Goal: Information Seeking & Learning: Learn about a topic

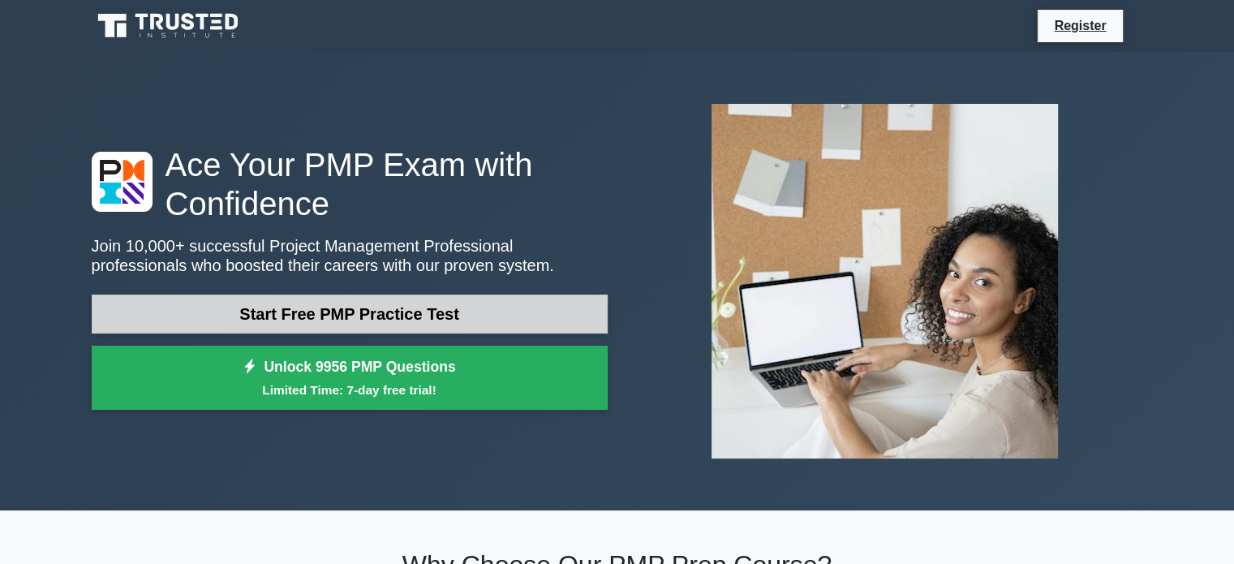
click at [314, 313] on link "Start Free PMP Practice Test" at bounding box center [350, 313] width 516 height 39
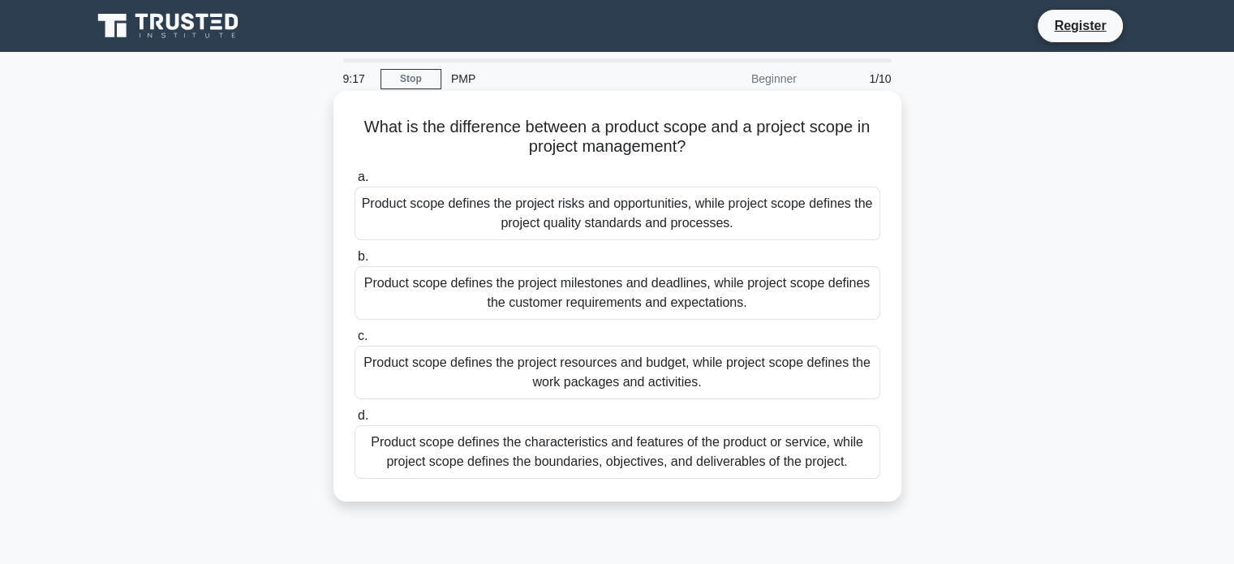
click at [595, 290] on div "Product scope defines the project milestones and deadlines, while project scope…" at bounding box center [617, 293] width 526 height 54
click at [354, 262] on input "b. Product scope defines the project milestones and deadlines, while project sc…" at bounding box center [354, 256] width 0 height 11
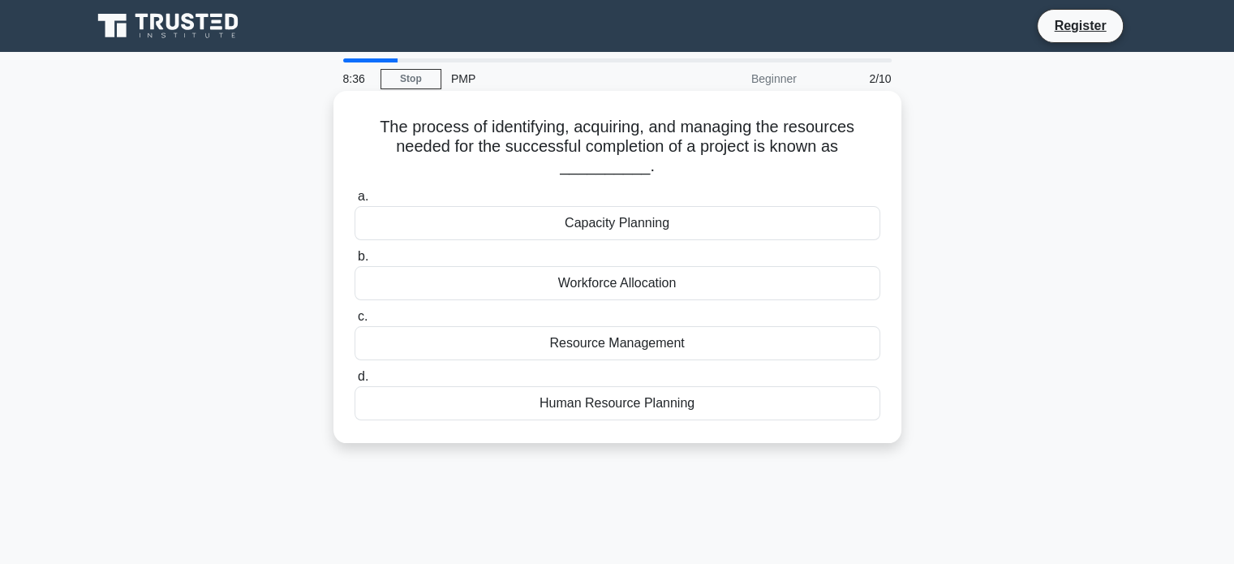
click at [685, 342] on div "Resource Management" at bounding box center [617, 343] width 526 height 34
click at [354, 322] on input "c. Resource Management" at bounding box center [354, 316] width 0 height 11
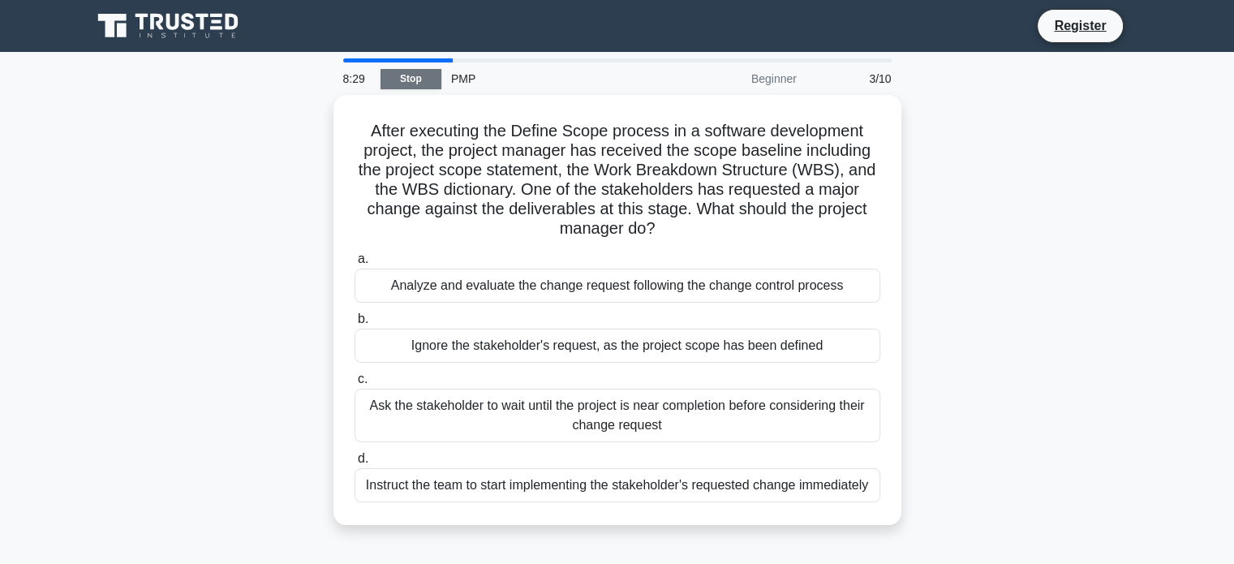
click at [417, 75] on link "Stop" at bounding box center [410, 79] width 61 height 20
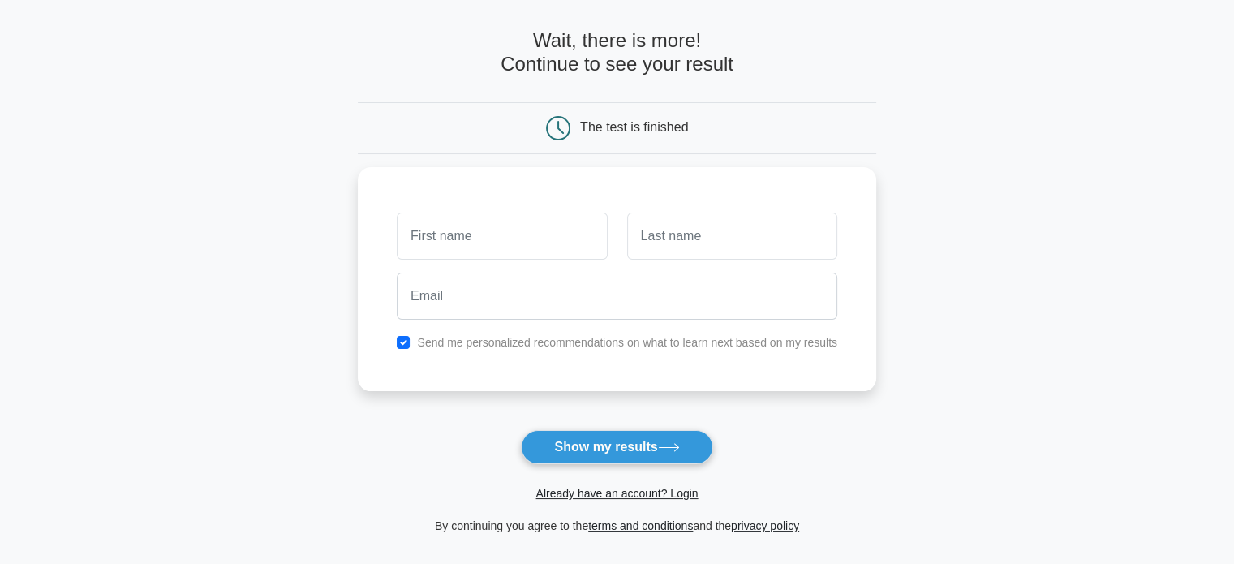
scroll to position [81, 0]
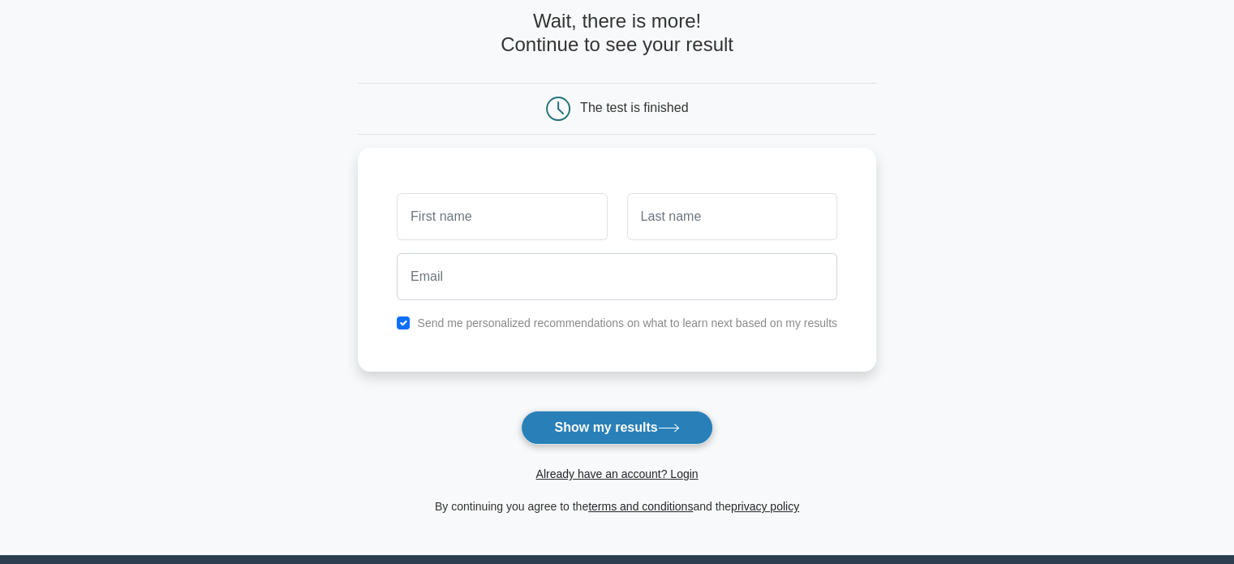
click at [604, 431] on button "Show my results" at bounding box center [616, 427] width 191 height 34
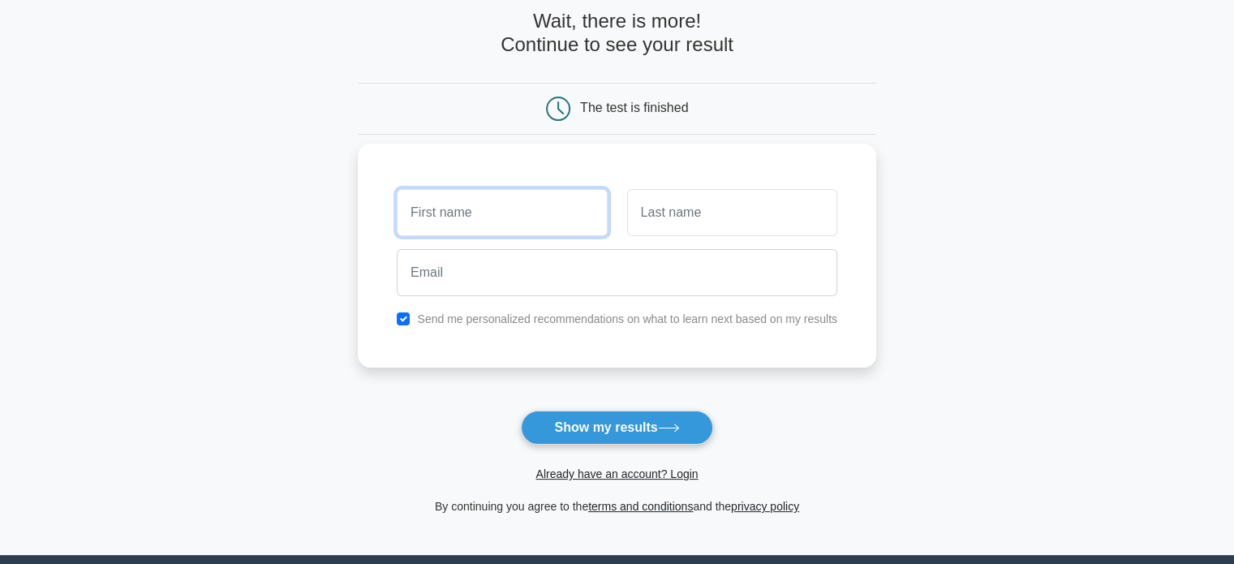
click at [483, 217] on input "text" at bounding box center [502, 212] width 210 height 47
type input "ELHUSSEIN"
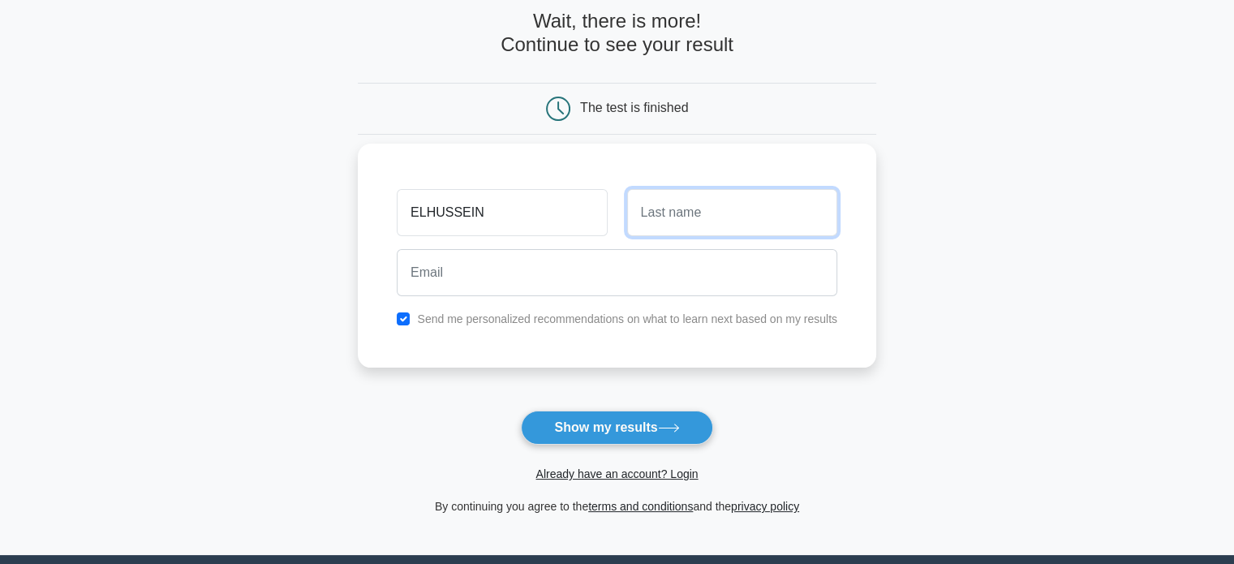
click at [681, 214] on input "text" at bounding box center [732, 212] width 210 height 47
type input "ZAID"
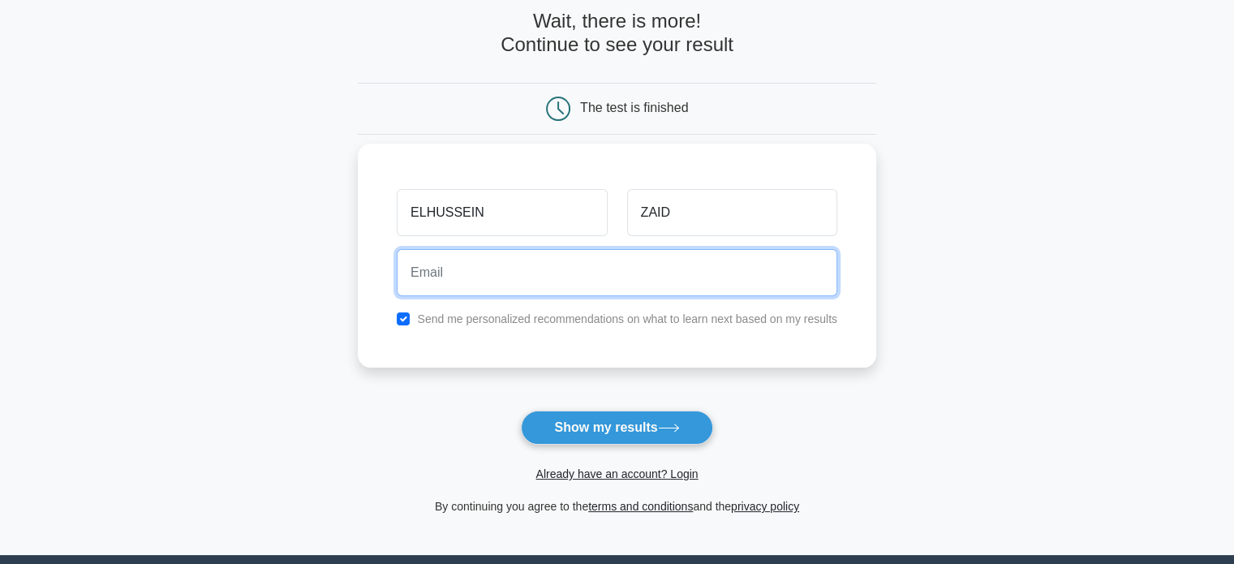
click at [569, 276] on input "email" at bounding box center [617, 272] width 440 height 47
type input "elhussein.zaid@hotmail.com"
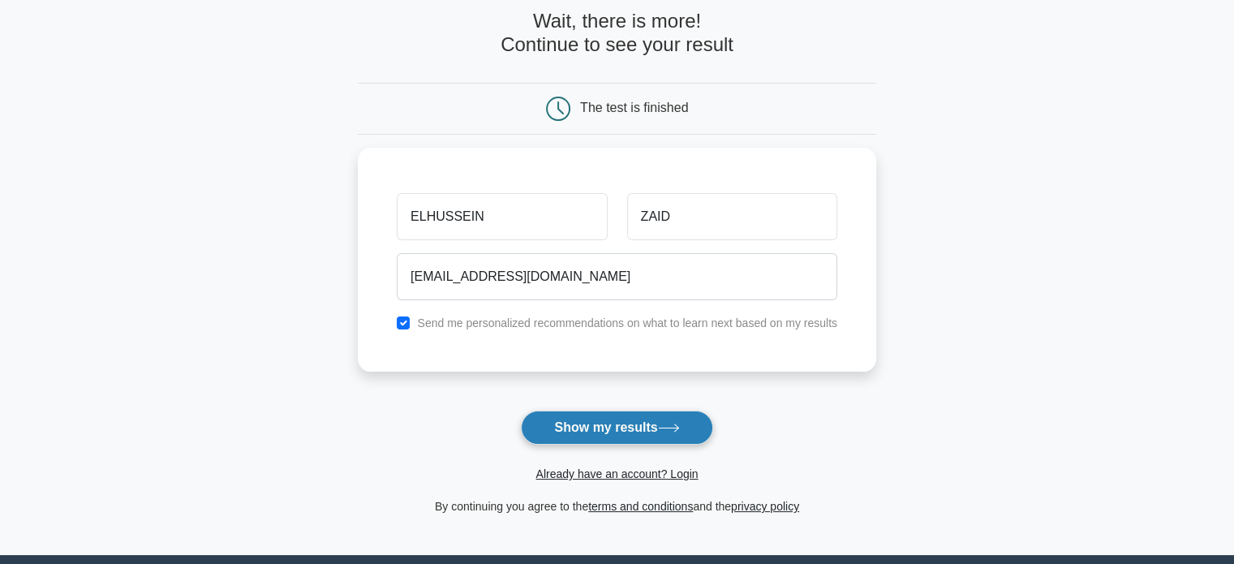
click at [620, 436] on button "Show my results" at bounding box center [616, 427] width 191 height 34
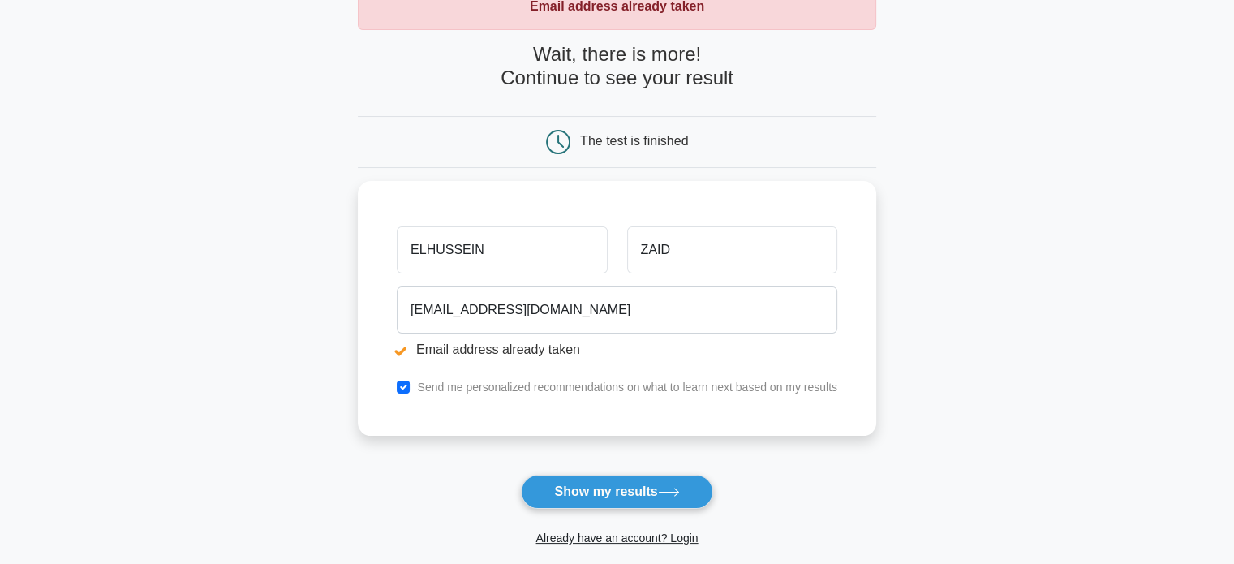
scroll to position [135, 0]
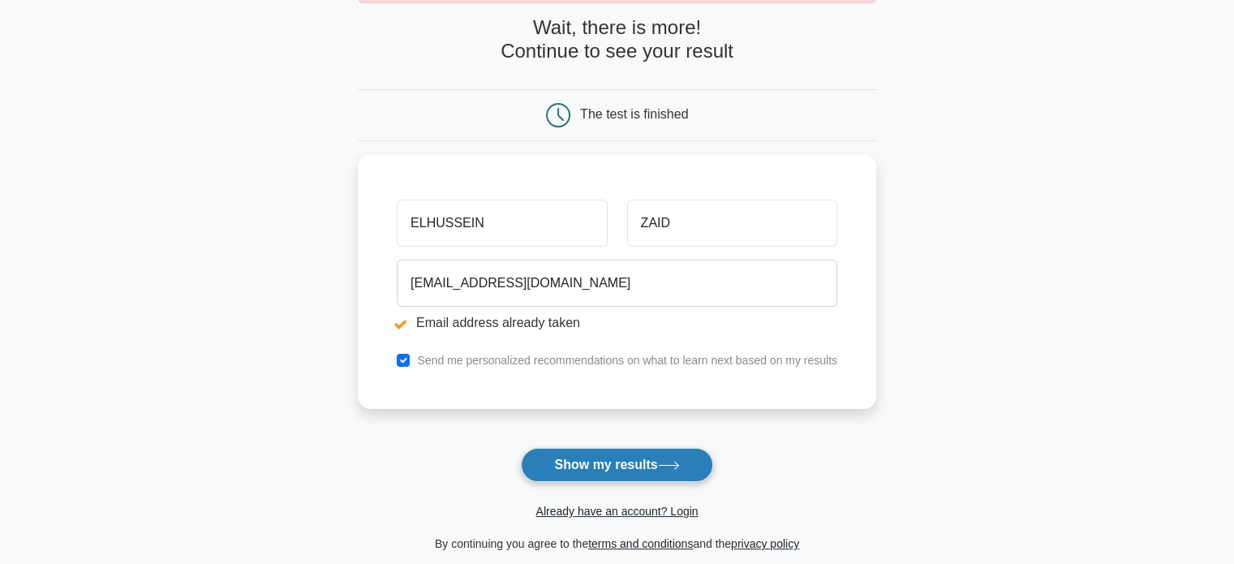
click at [622, 462] on button "Show my results" at bounding box center [616, 465] width 191 height 34
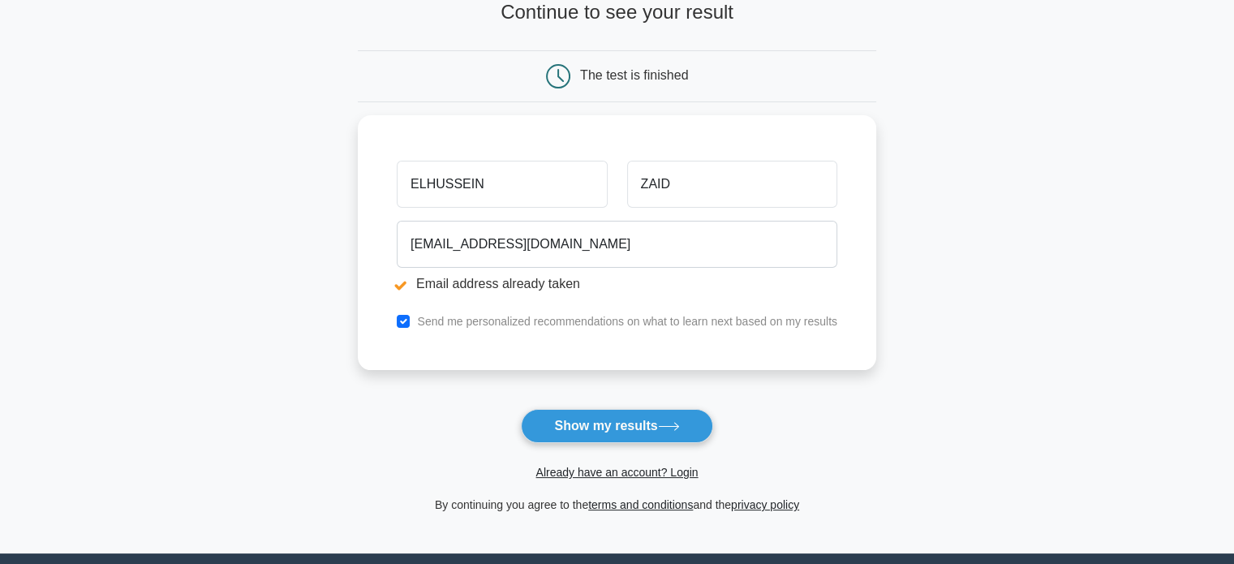
scroll to position [189, 0]
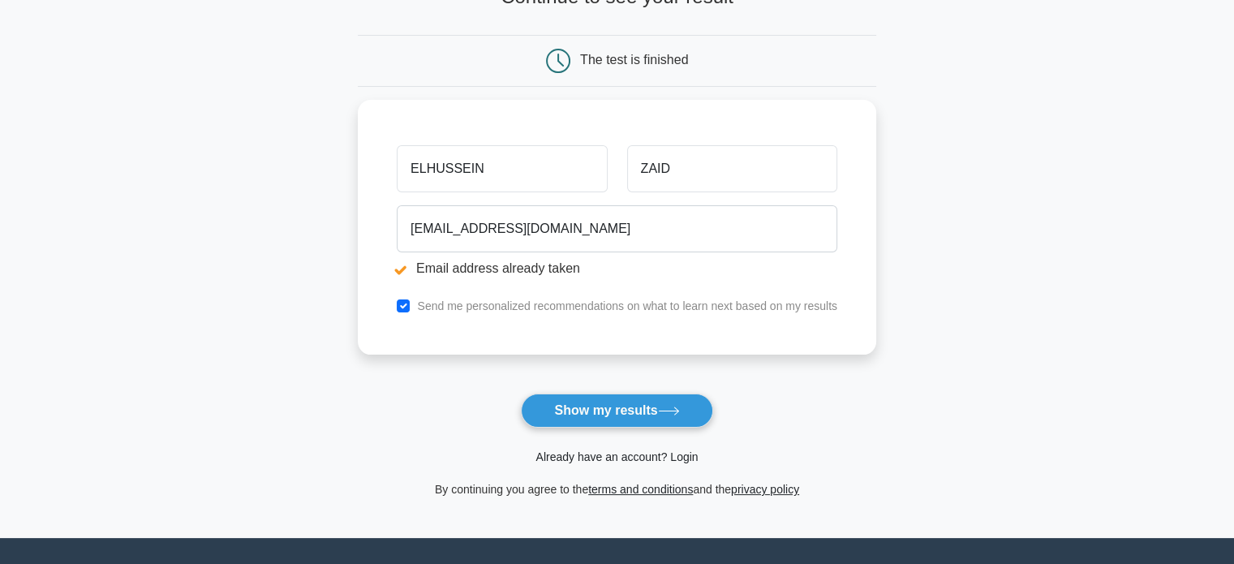
click at [629, 458] on link "Already have an account? Login" at bounding box center [616, 456] width 162 height 13
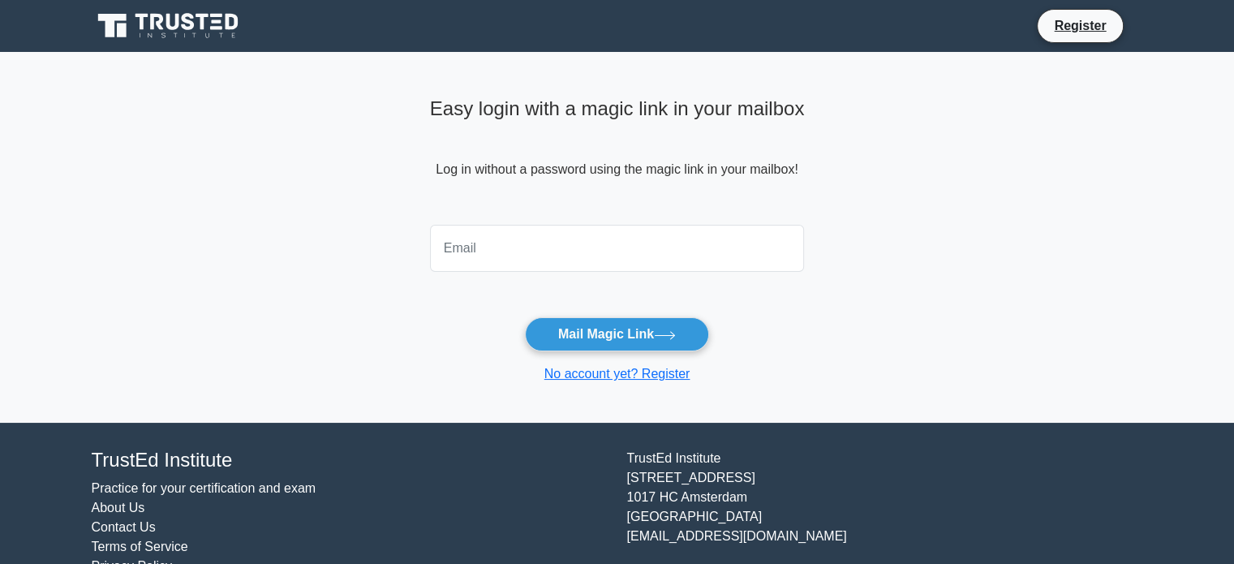
click at [500, 243] on input "email" at bounding box center [617, 248] width 375 height 47
type input "[EMAIL_ADDRESS][DOMAIN_NAME]"
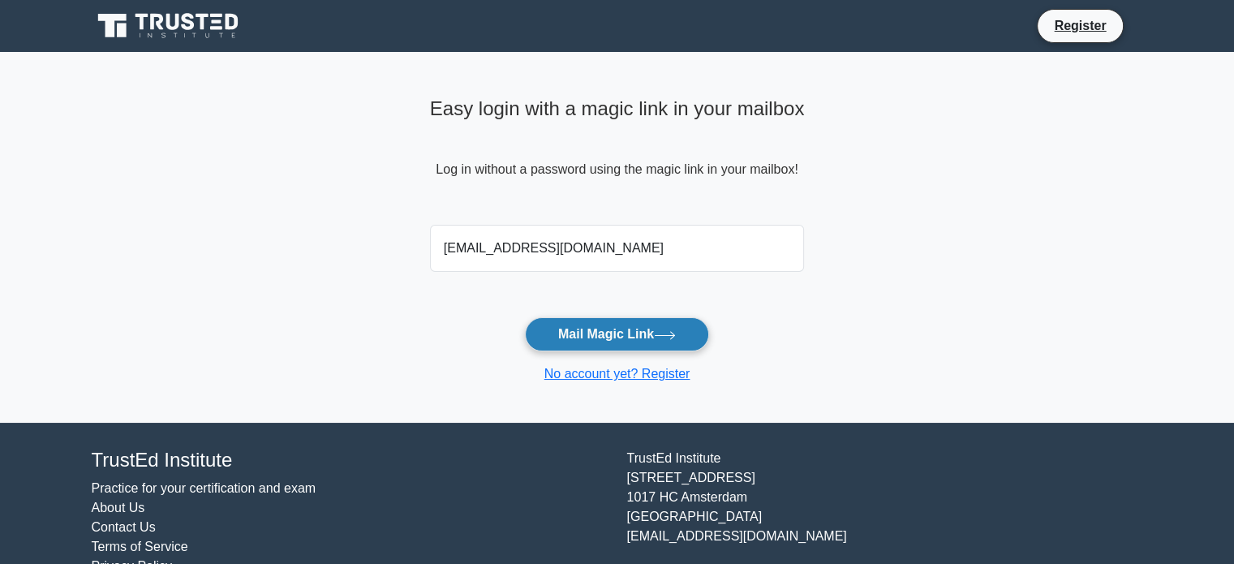
click at [594, 328] on button "Mail Magic Link" at bounding box center [617, 334] width 184 height 34
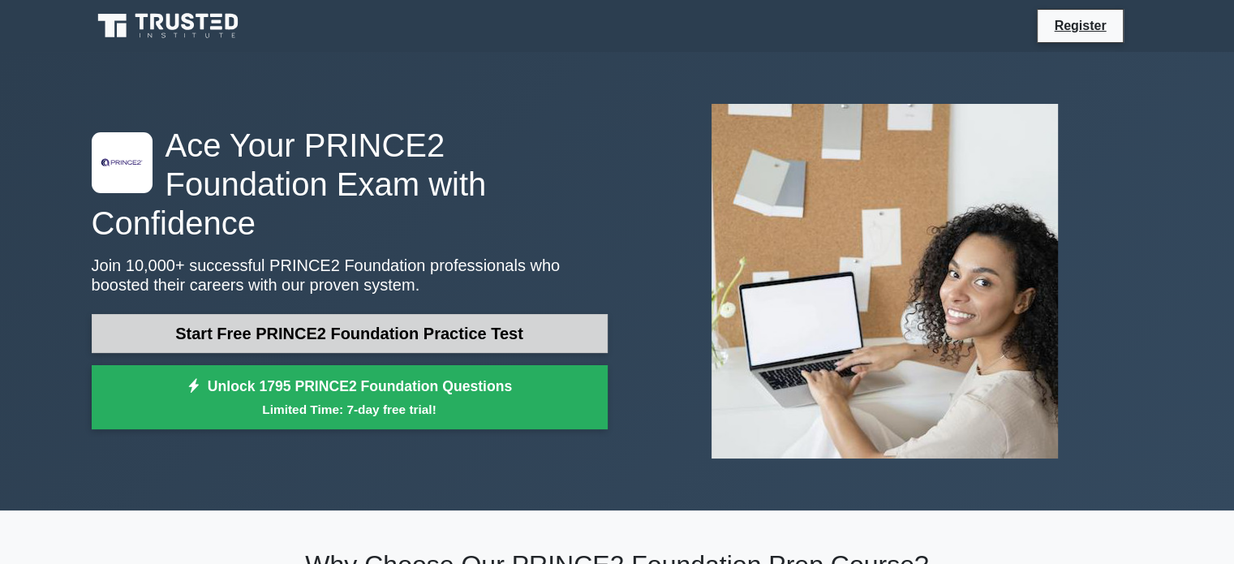
click at [324, 314] on link "Start Free PRINCE2 Foundation Practice Test" at bounding box center [350, 333] width 516 height 39
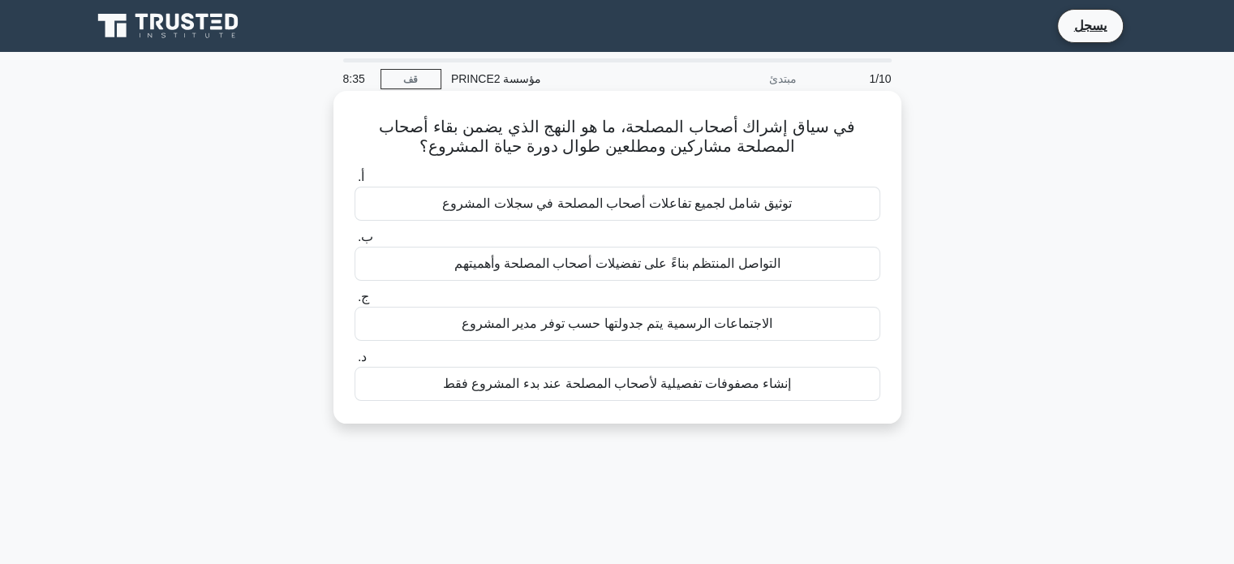
click at [617, 267] on font "التواصل المنتظم بناءً على تفضيلات أصحاب المصلحة وأهميتهم" at bounding box center [616, 263] width 326 height 14
click at [354, 243] on input "ب. التواصل المنتظم بناءً على تفضيلات أصحاب المصلحة وأهميتهم" at bounding box center [354, 237] width 0 height 11
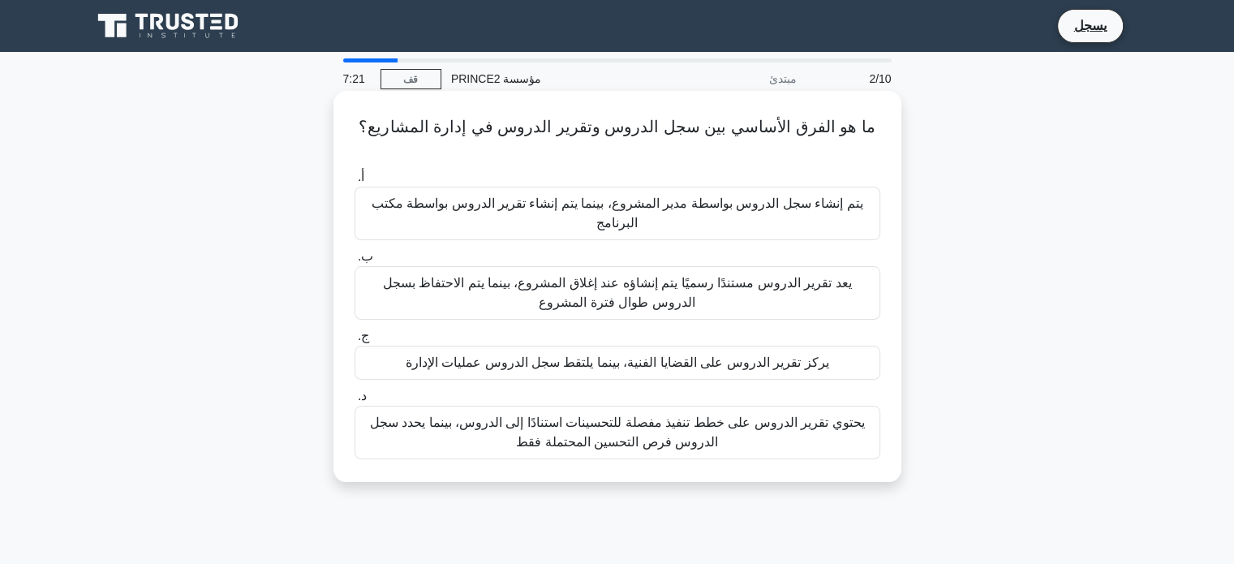
click at [669, 277] on font "يعد تقرير الدروس مستندًا رسميًا يتم إنشاؤه عند إغلاق المشروع، بينما يتم الاحتفا…" at bounding box center [617, 292] width 511 height 39
click at [354, 262] on input "ب. يعد تقرير الدروس مستندًا رسميًا يتم إنشاؤه عند إغلاق المشروع، بينما يتم الاح…" at bounding box center [354, 256] width 0 height 11
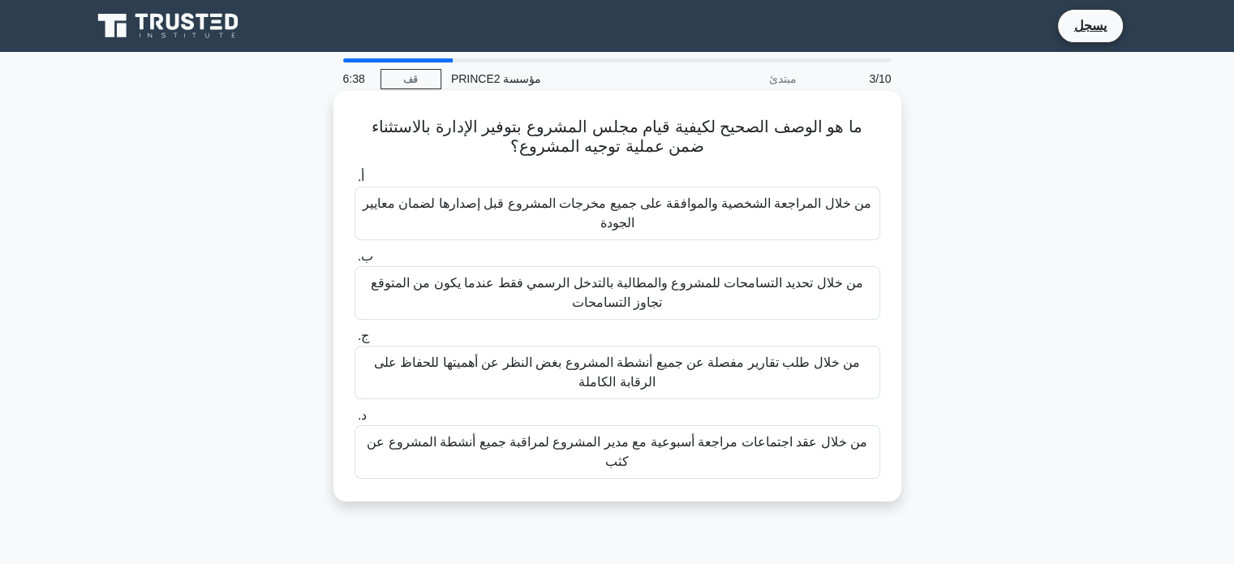
click at [687, 450] on font "من خلال عقد اجتماعات مراجعة أسبوعية مع مدير المشروع لمراقبة جميع أنشطة المشروع …" at bounding box center [617, 451] width 511 height 39
click at [354, 421] on input "د. من خلال عقد اجتماعات مراجعة أسبوعية مع مدير المشروع لمراقبة جميع أنشطة المشر…" at bounding box center [354, 415] width 0 height 11
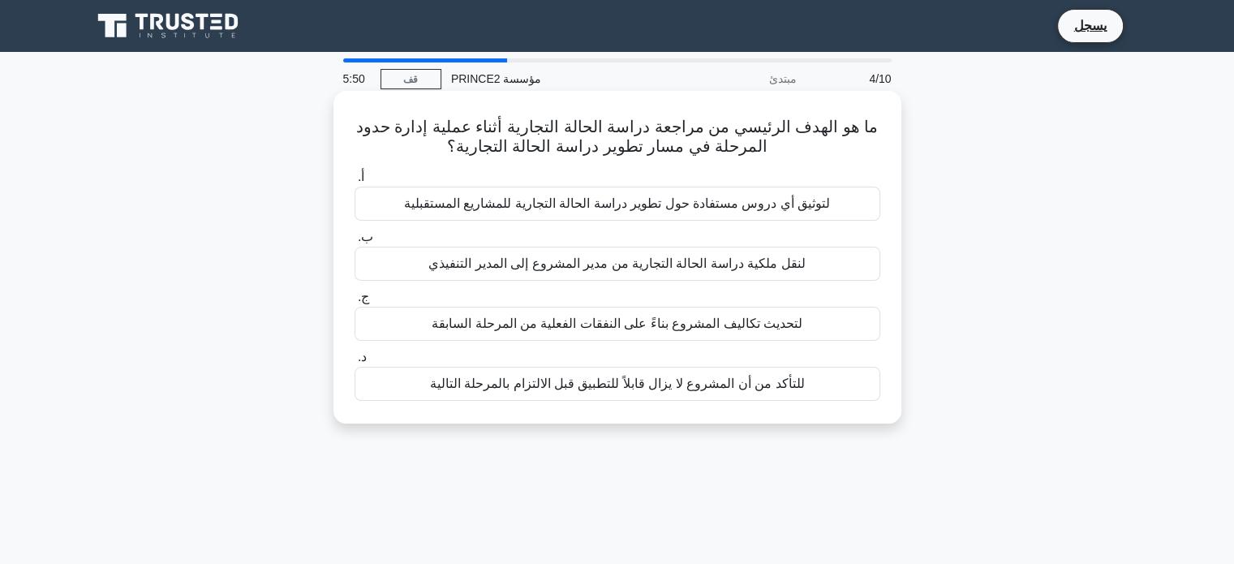
click at [536, 384] on font "للتأكد من أن المشروع لا يزال قابلاً للتطبيق قبل الالتزام بالمرحلة التالية" at bounding box center [617, 383] width 375 height 14
click at [354, 363] on input "د. للتأكد من أن المشروع لا يزال قابلاً للتطبيق قبل الالتزام بالمرحلة التالية" at bounding box center [354, 357] width 0 height 11
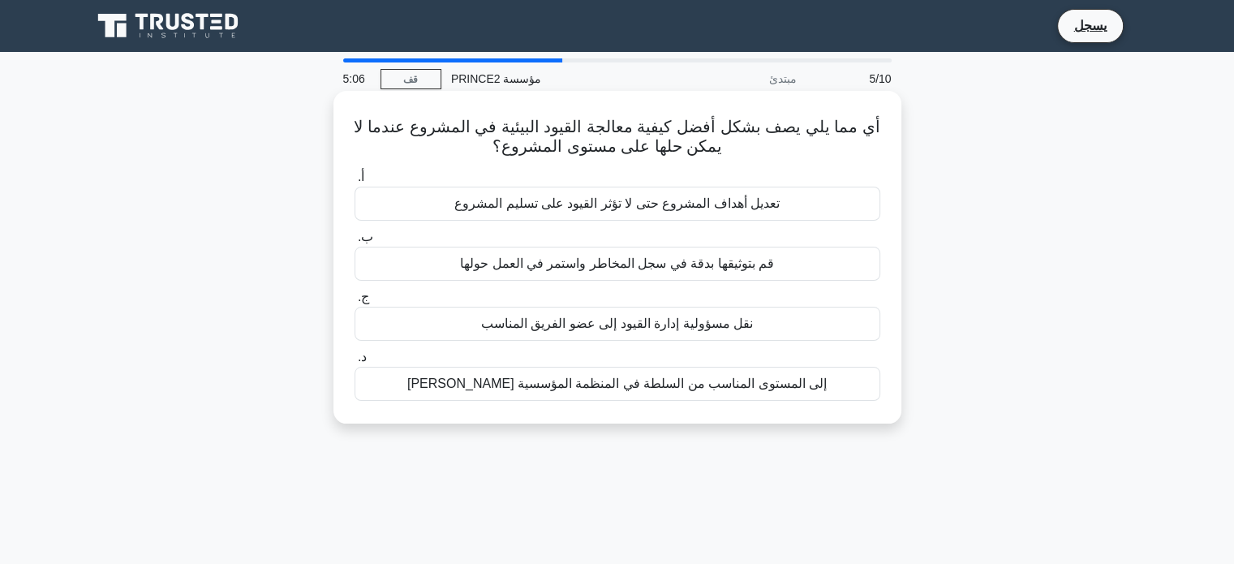
click at [620, 384] on font "التصعيد إلى المستوى المناسب من السلطة في المنظمة المؤسسية" at bounding box center [616, 383] width 419 height 14
click at [354, 363] on input "د. التصعيد إلى المستوى المناسب من السلطة في المنظمة المؤسسية" at bounding box center [354, 357] width 0 height 11
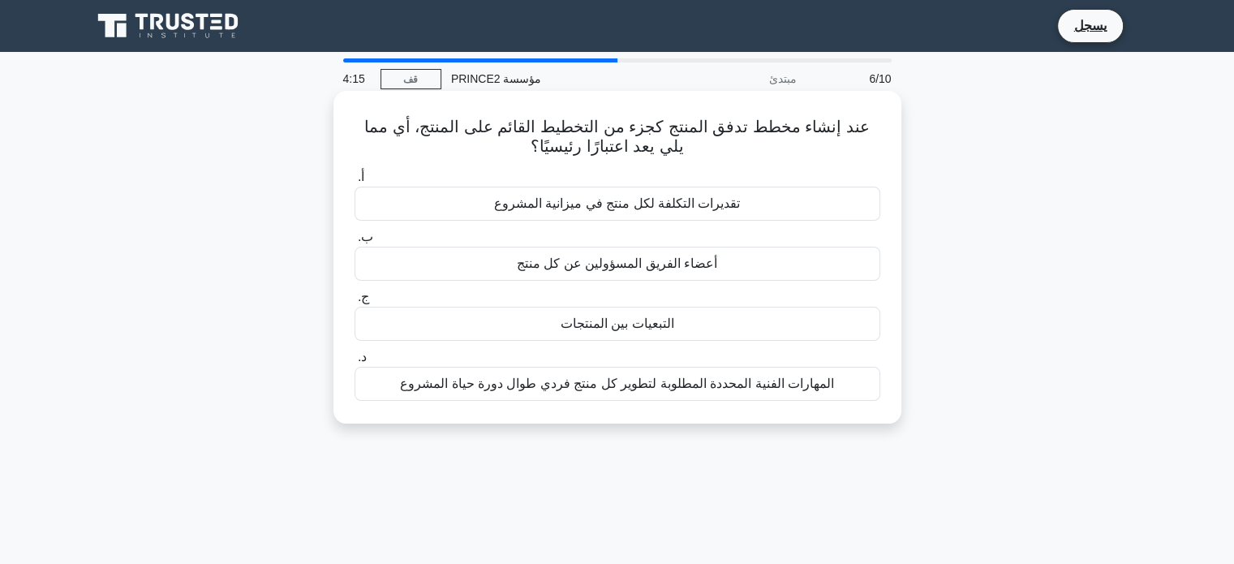
click at [624, 260] on font "أعضاء الفريق المسؤولين عن كل منتج" at bounding box center [617, 263] width 200 height 14
click at [354, 243] on input "ب. أعضاء الفريق المسؤولين عن كل منتج" at bounding box center [354, 237] width 0 height 11
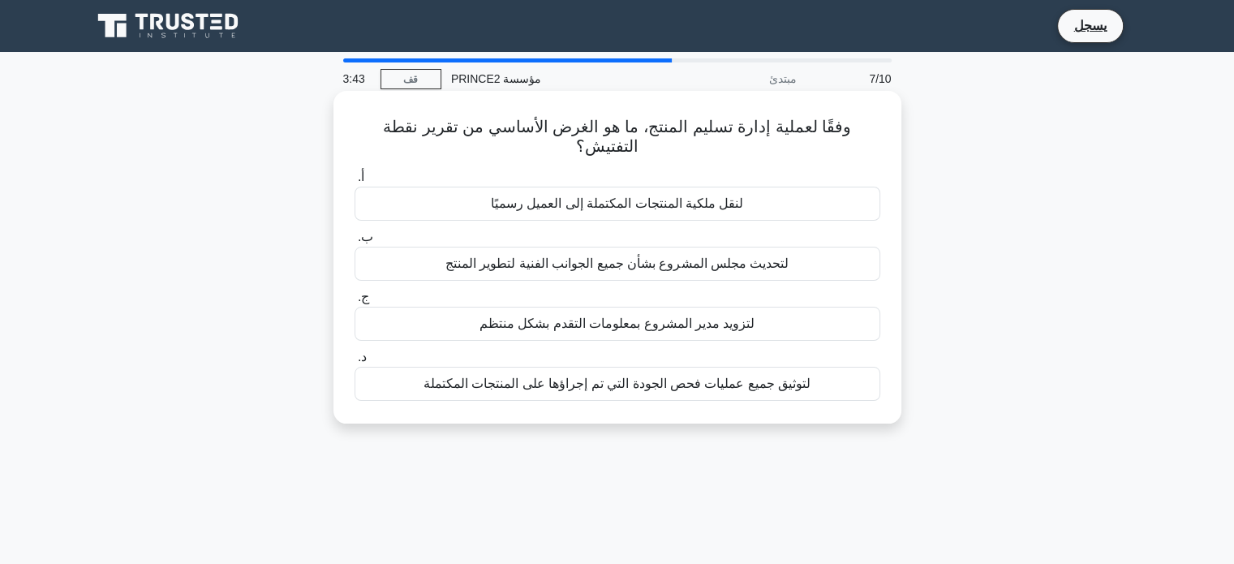
click at [597, 386] on font "لتوثيق جميع عمليات فحص الجودة التي تم إجراؤها على المنتجات المكتملة" at bounding box center [616, 383] width 387 height 14
click at [354, 363] on input "د. لتوثيق جميع عمليات فحص الجودة التي تم إجراؤها على المنتجات المكتملة" at bounding box center [354, 357] width 0 height 11
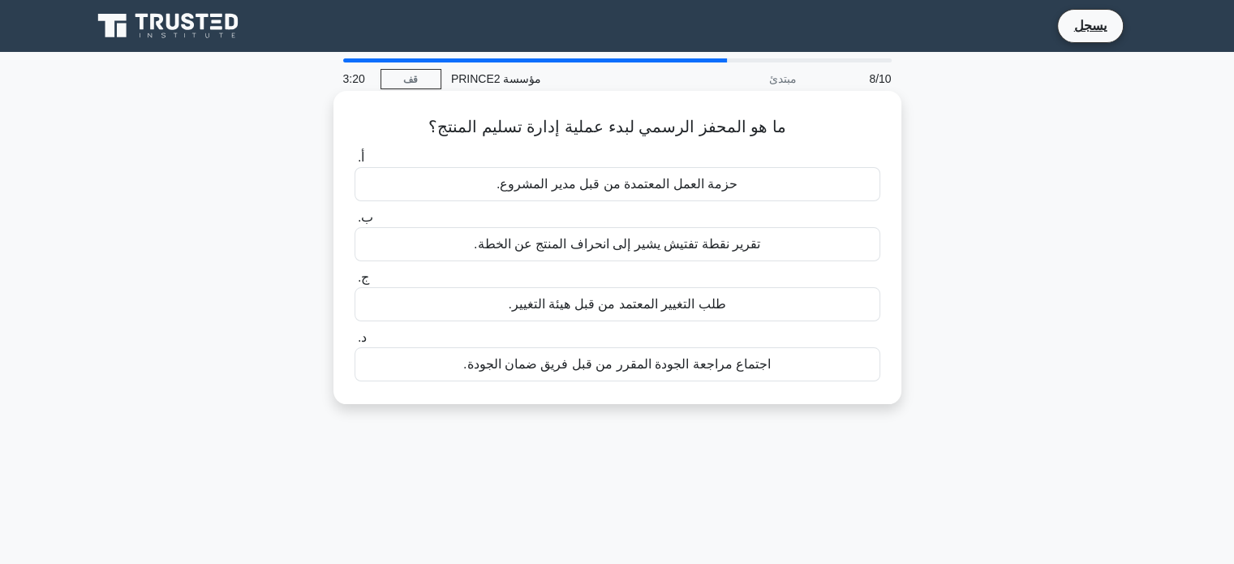
click at [681, 366] on font "اجتماع مراجعة الجودة المقرر من قبل فريق ضمان الجودة." at bounding box center [616, 364] width 307 height 14
click at [354, 343] on input "د. اجتماع مراجعة الجودة المقرر من قبل فريق ضمان الجودة." at bounding box center [354, 338] width 0 height 11
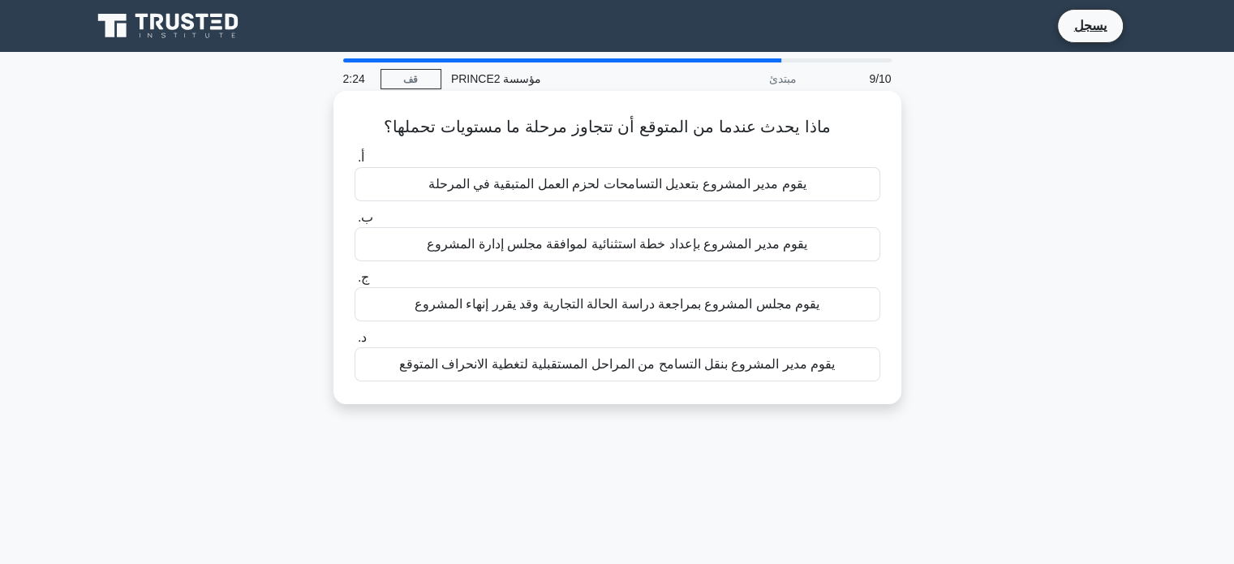
click at [710, 359] on font "يقوم مدير المشروع بنقل التسامح من المراحل المستقبلية لتغطية الانحراف المتوقع" at bounding box center [617, 364] width 436 height 14
click at [354, 343] on input "د. يقوم مدير المشروع بنقل التسامح من المراحل المستقبلية لتغطية الانحراف المتوقع" at bounding box center [354, 338] width 0 height 11
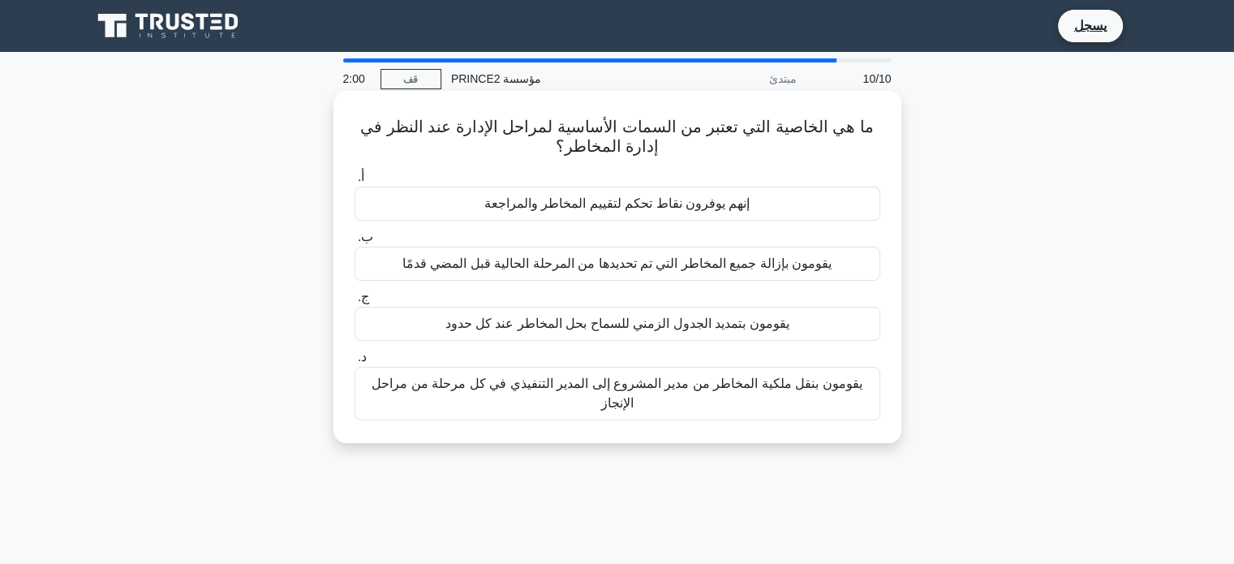
click at [635, 265] on font "يقومون بإزالة جميع المخاطر التي تم تحديدها من المرحلة الحالية قبل المضي قدمًا" at bounding box center [616, 263] width 429 height 14
click at [354, 243] on input "ب. يقومون بإزالة جميع المخاطر التي تم تحديدها من المرحلة الحالية قبل المضي قدمًا" at bounding box center [354, 237] width 0 height 11
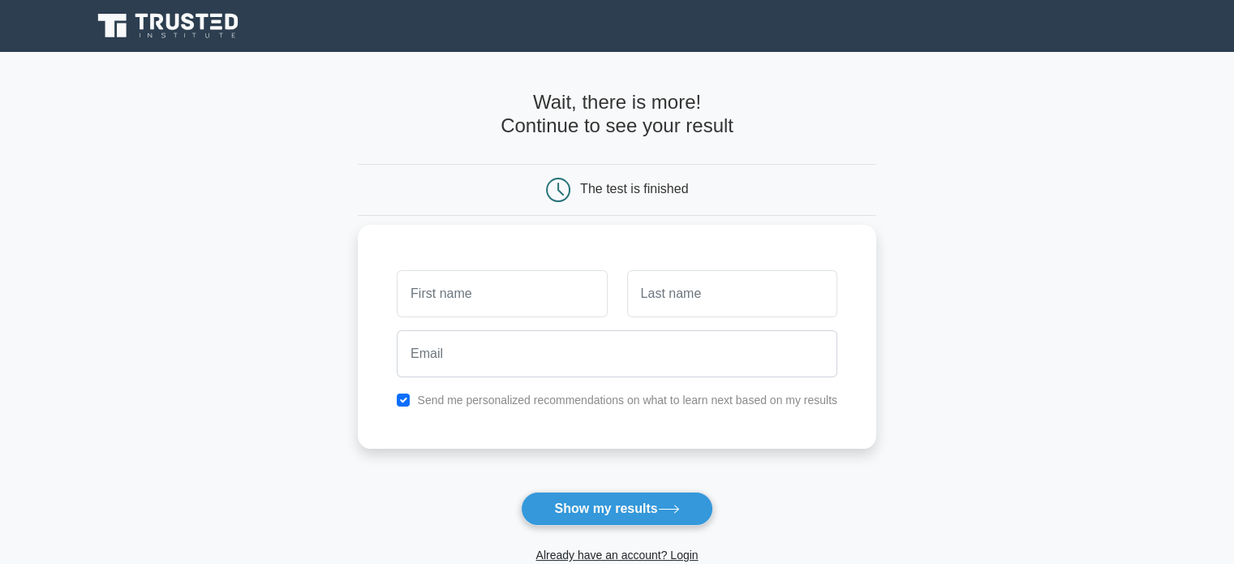
click at [482, 294] on input "text" at bounding box center [502, 293] width 210 height 47
type input "ELHUSSEIN"
click at [708, 282] on input "text" at bounding box center [732, 293] width 210 height 47
type input "ZAID"
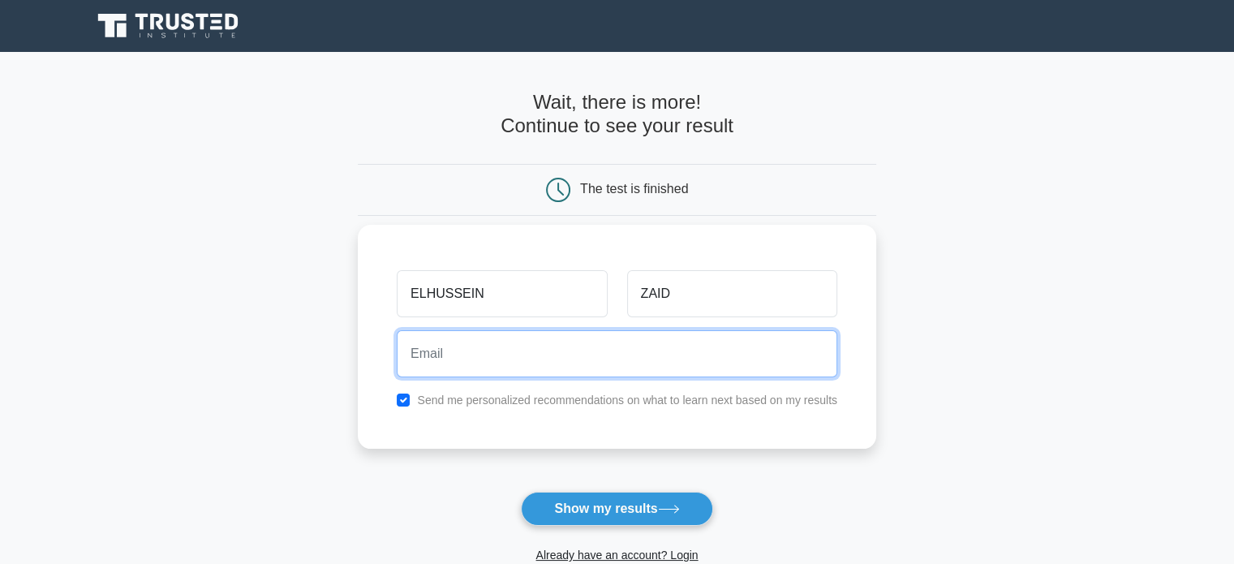
click at [624, 359] on input "email" at bounding box center [617, 353] width 440 height 47
type input "ئ"
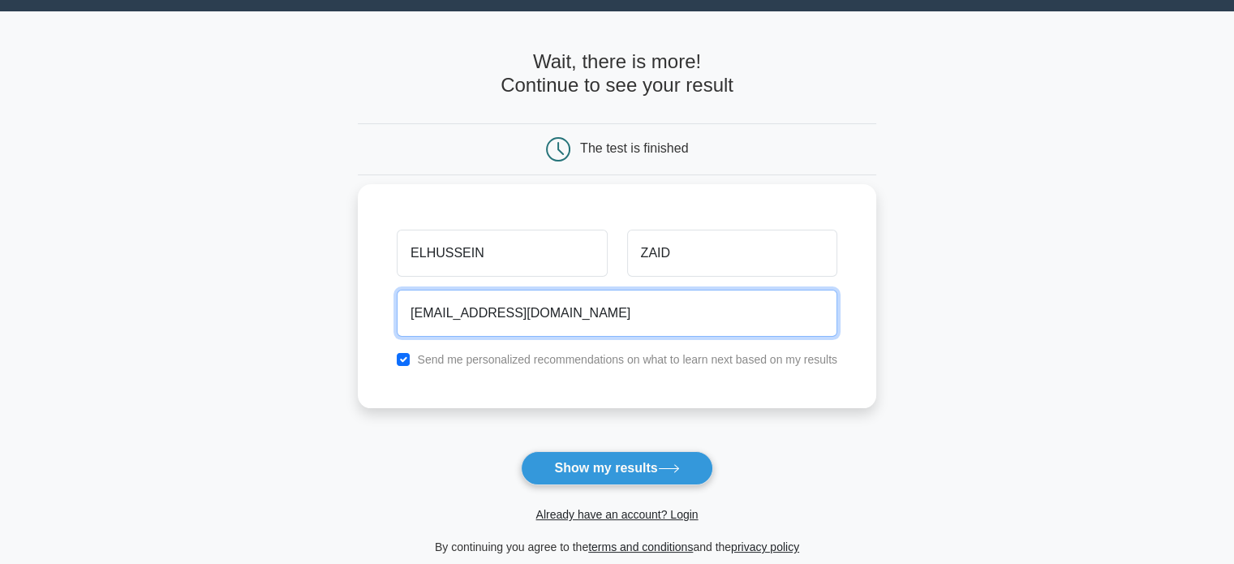
scroll to position [54, 0]
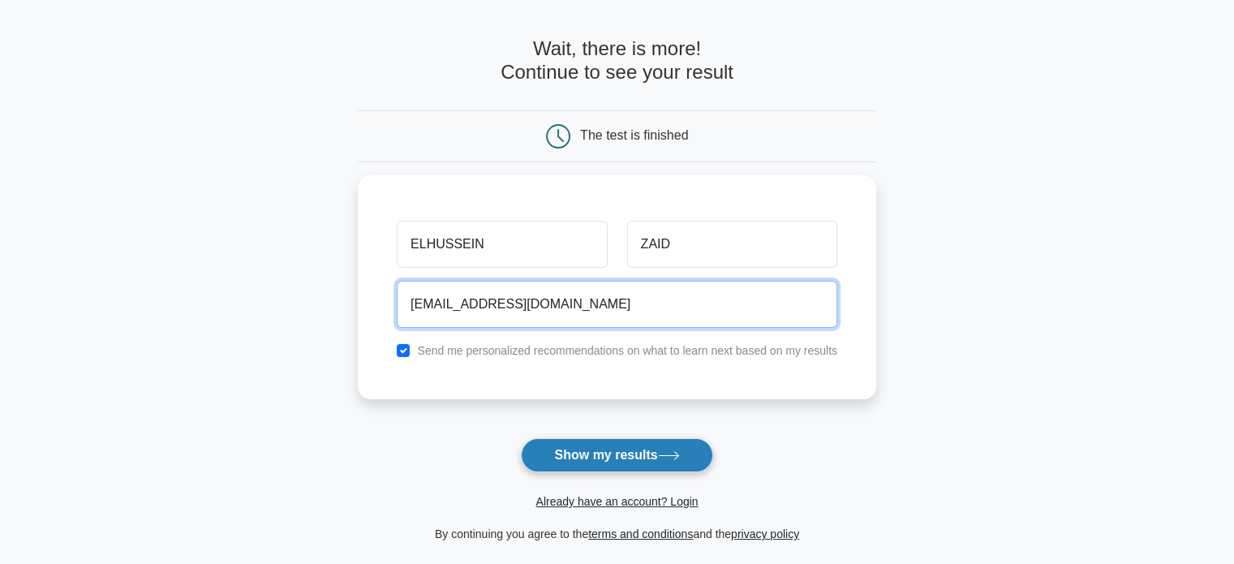
type input "[EMAIL_ADDRESS][DOMAIN_NAME]"
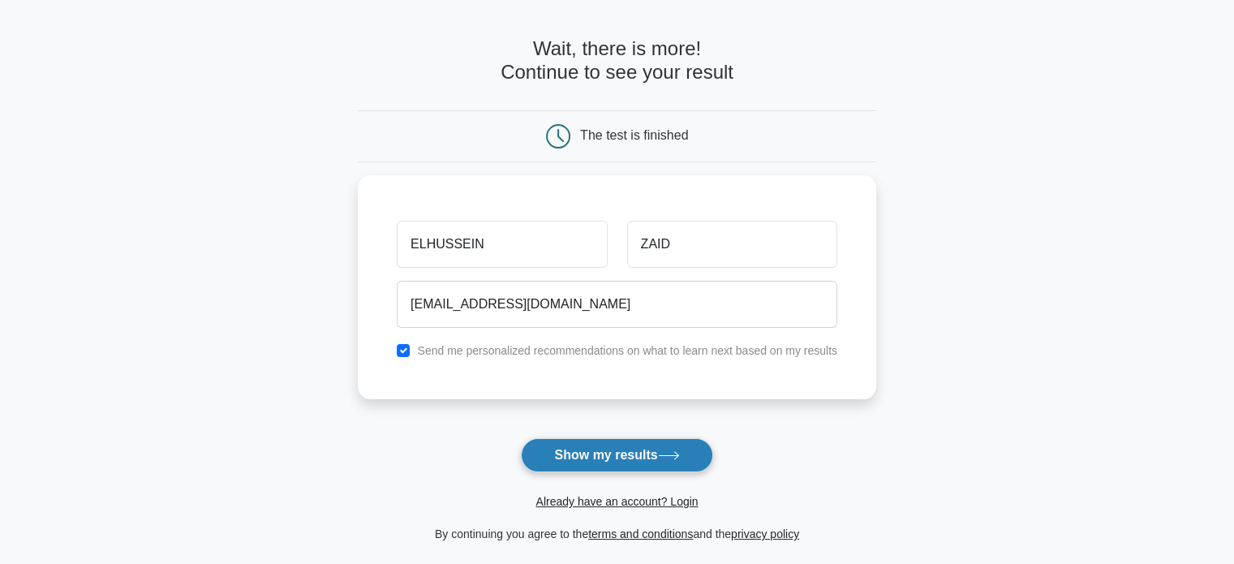
click at [595, 447] on button "Show my results" at bounding box center [616, 455] width 191 height 34
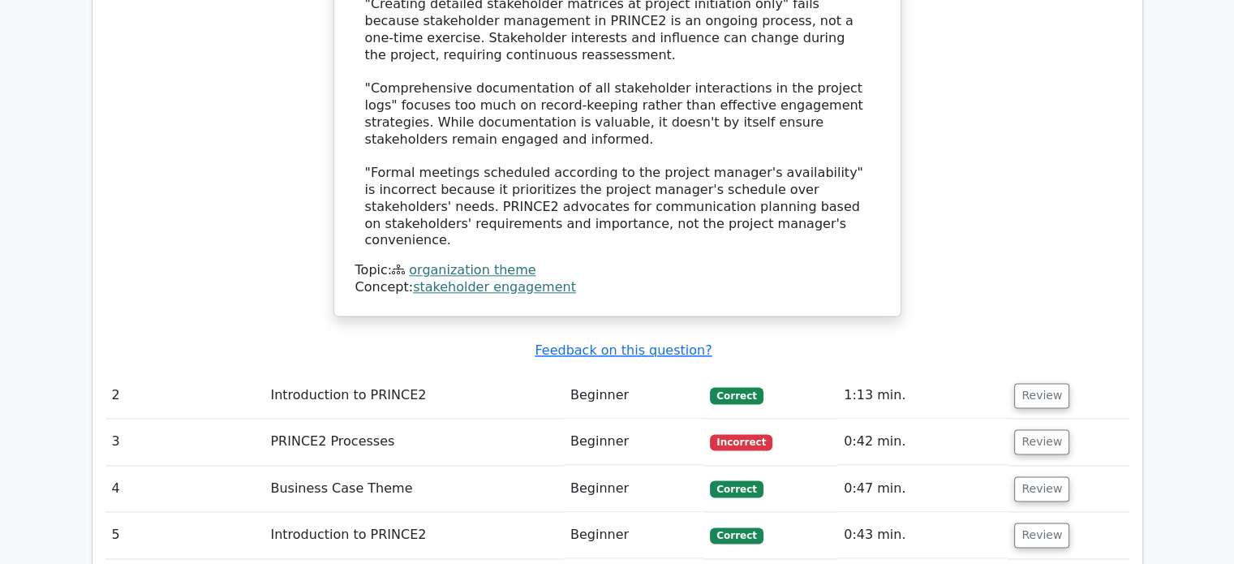
scroll to position [2028, 0]
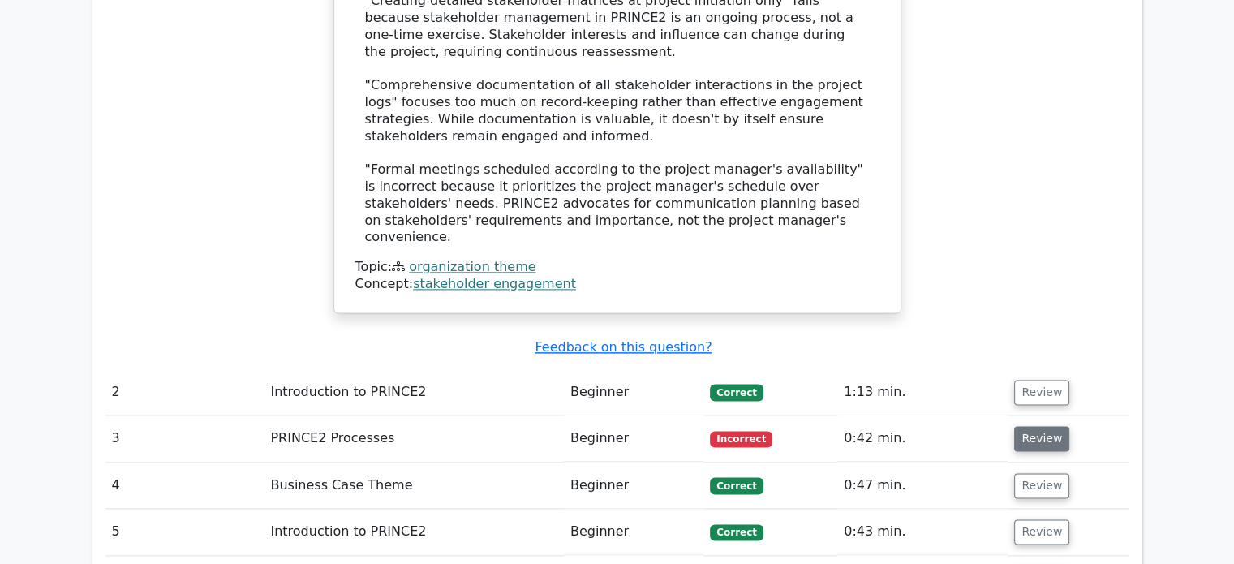
click at [1029, 426] on button "Review" at bounding box center [1041, 438] width 55 height 25
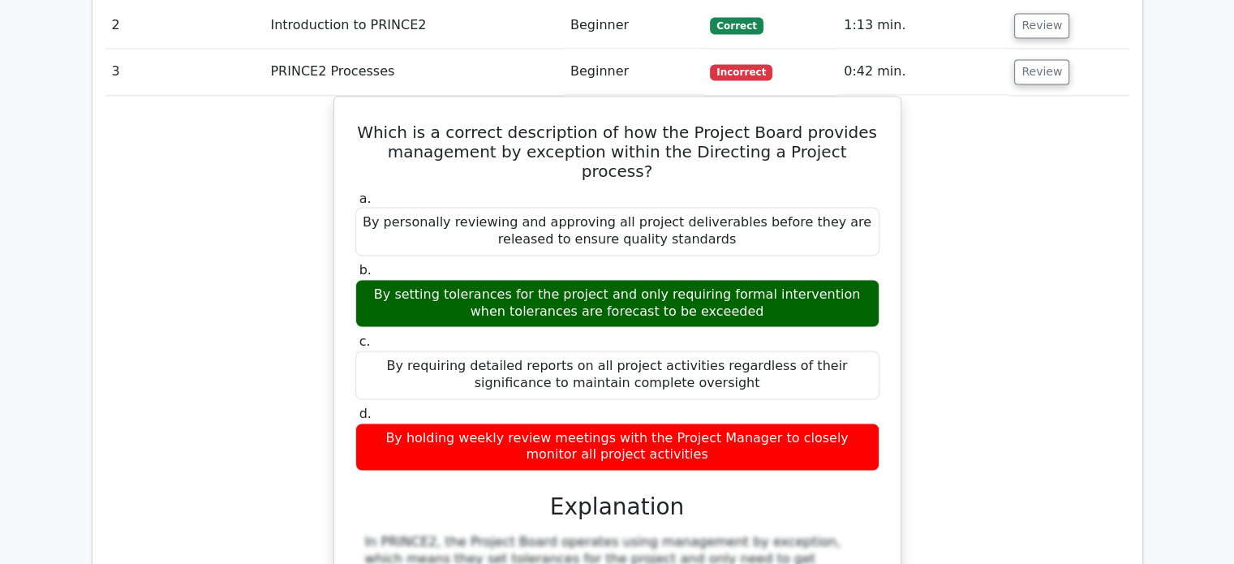
scroll to position [2379, 0]
